Goal: Information Seeking & Learning: Find specific fact

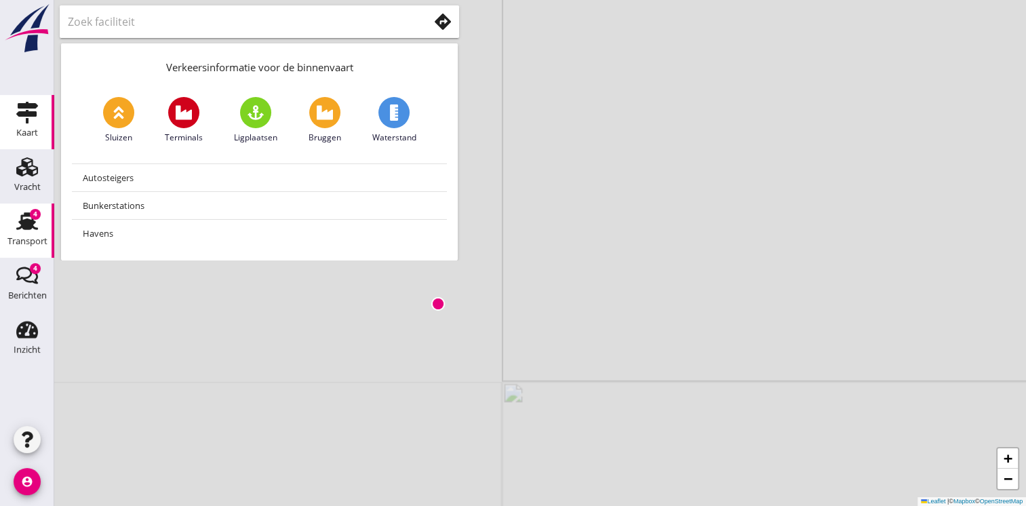
click at [34, 227] on icon "Transport" at bounding box center [27, 221] width 22 height 22
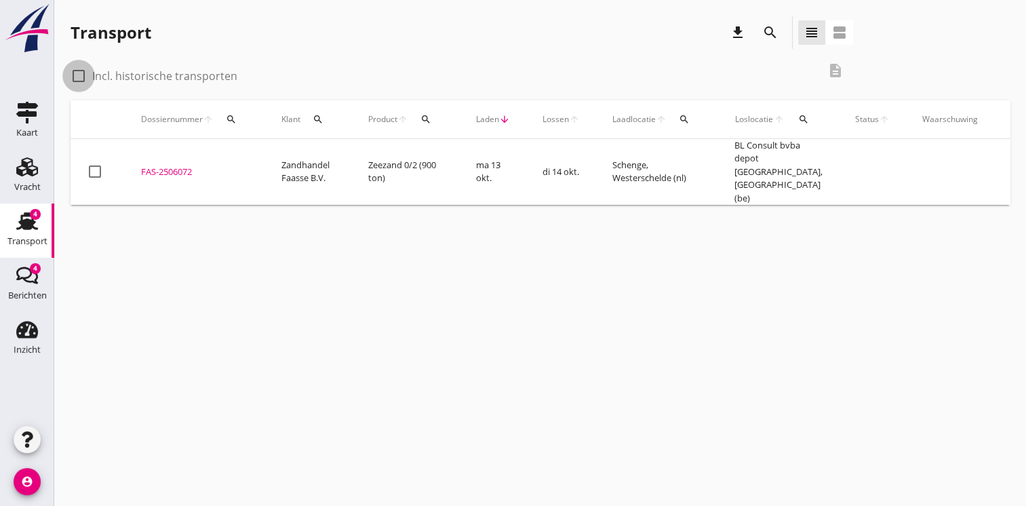
click at [81, 78] on div at bounding box center [78, 75] width 23 height 23
checkbox input "true"
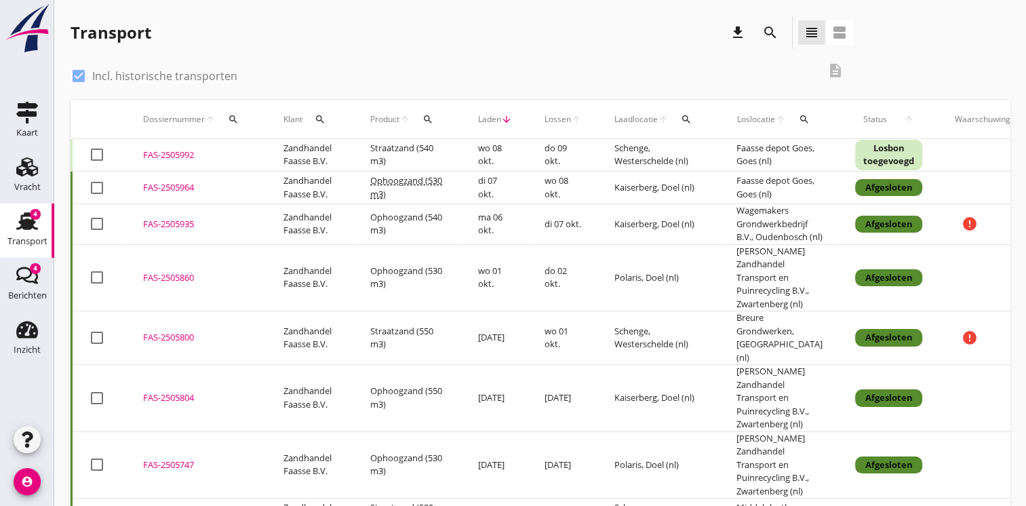
click at [681, 159] on td "Schenge, Westerschelde (nl)" at bounding box center [659, 155] width 122 height 33
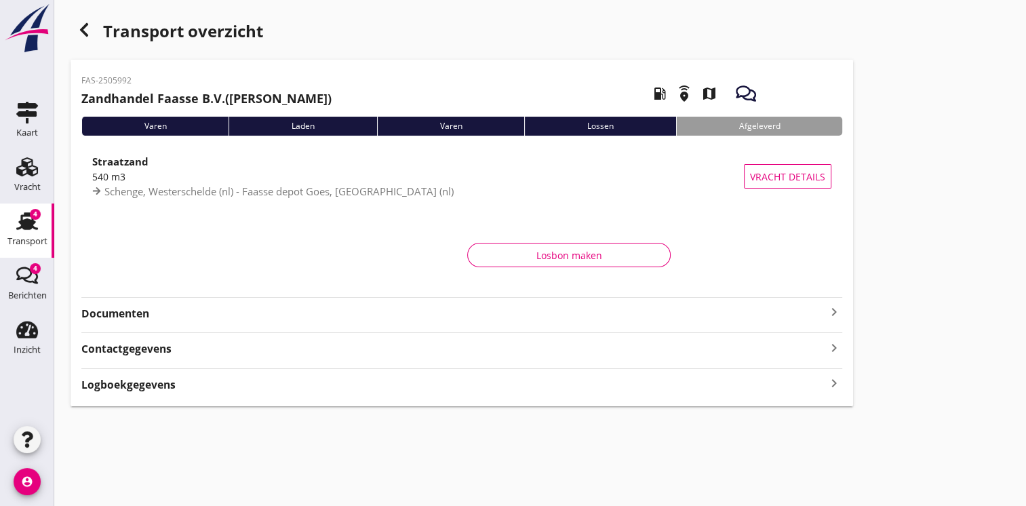
click at [526, 294] on div "Losbon maken" at bounding box center [461, 258] width 761 height 72
click at [518, 314] on strong "Documenten" at bounding box center [453, 314] width 745 height 16
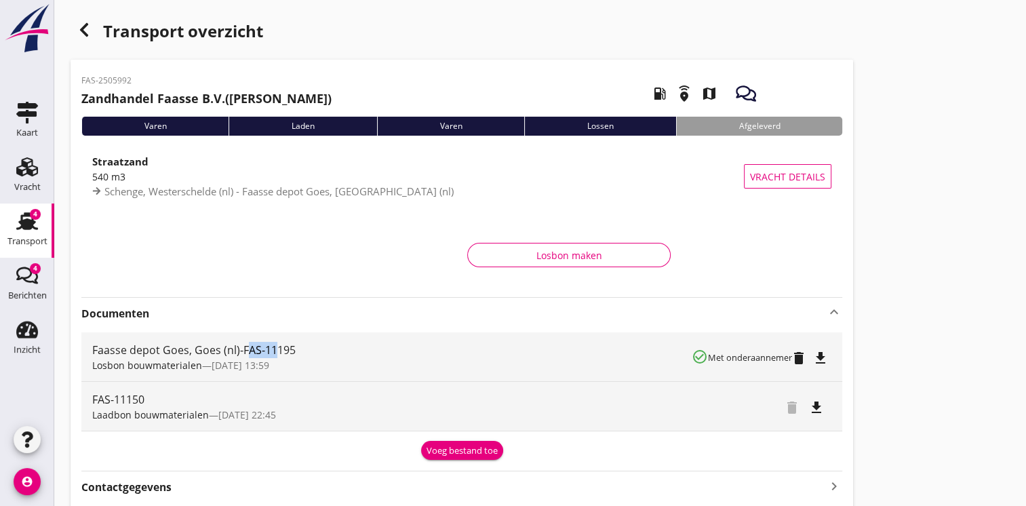
drag, startPoint x: 244, startPoint y: 347, endPoint x: 277, endPoint y: 349, distance: 33.3
click at [277, 349] on div "Faasse depot Goes, Goes (nl)-FAS-11195" at bounding box center [392, 350] width 600 height 16
drag, startPoint x: 277, startPoint y: 349, endPoint x: 241, endPoint y: 349, distance: 35.3
click at [241, 349] on div "Faasse depot Goes, Goes (nl)-FAS-11195" at bounding box center [392, 350] width 600 height 16
click at [96, 39] on div "Transport overzicht" at bounding box center [462, 32] width 783 height 33
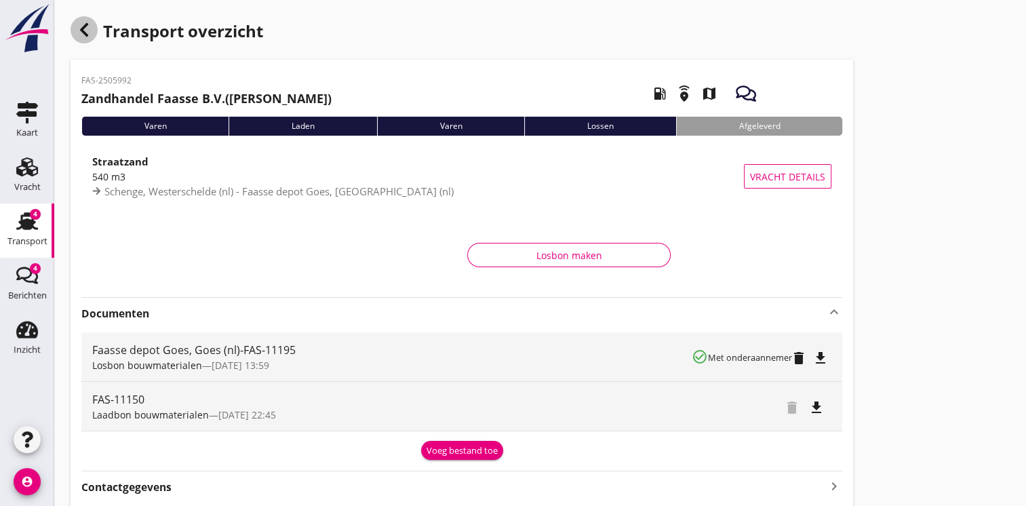
click at [88, 34] on icon "button" at bounding box center [84, 30] width 16 height 16
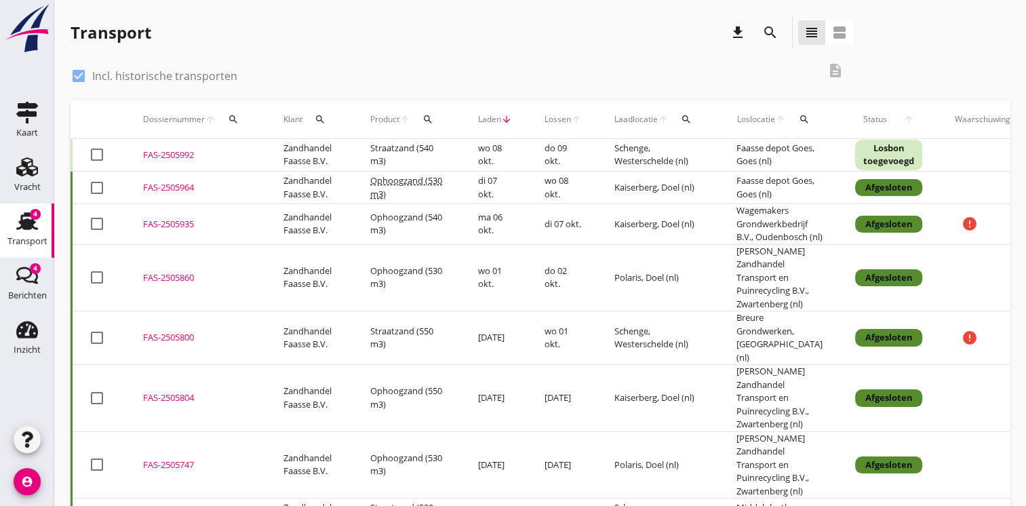
click at [597, 147] on td "do 09 okt." at bounding box center [563, 155] width 70 height 33
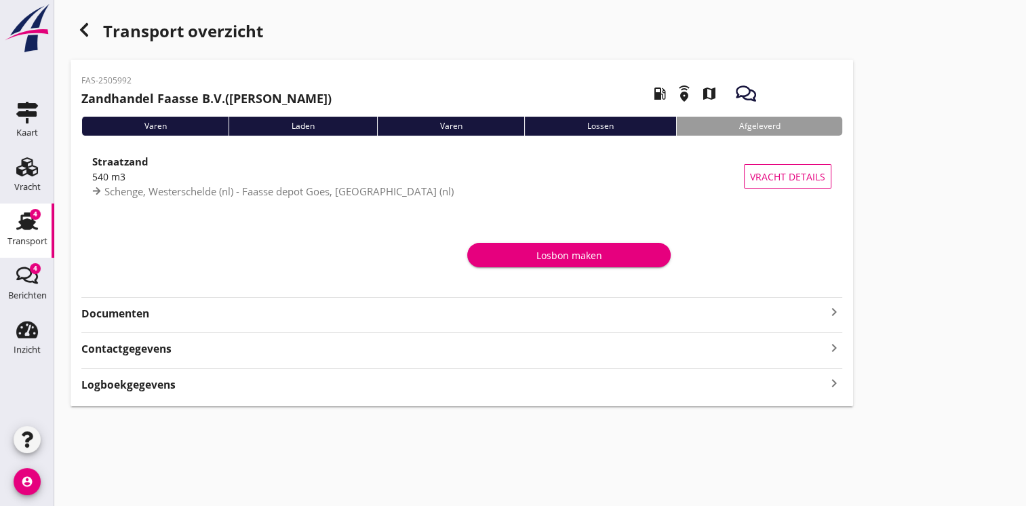
click at [176, 317] on strong "Documenten" at bounding box center [453, 314] width 745 height 16
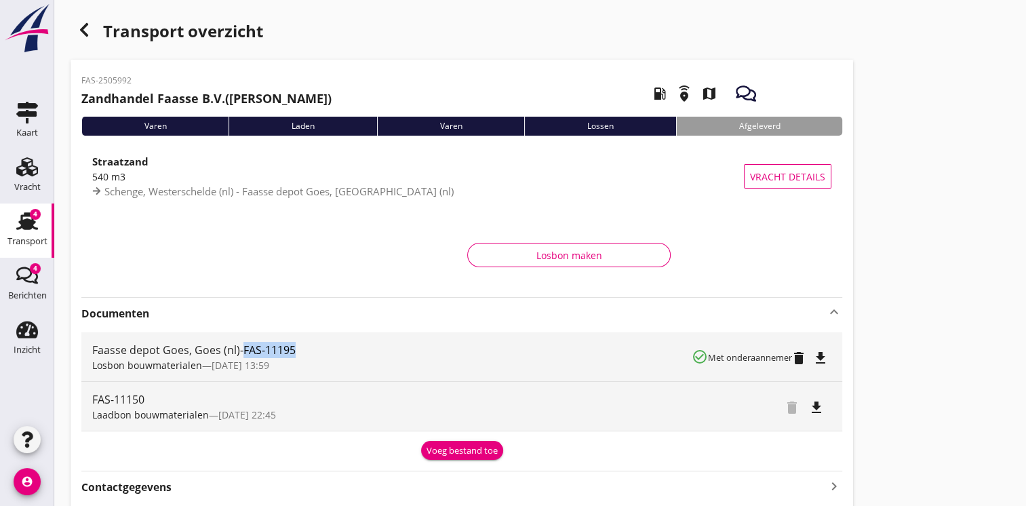
drag, startPoint x: 241, startPoint y: 347, endPoint x: 295, endPoint y: 357, distance: 55.1
click at [295, 357] on div "Faasse depot Goes, Goes (nl)-FAS-11195" at bounding box center [392, 350] width 600 height 16
copy div "FAS-11195"
